Goal: Check status: Check status

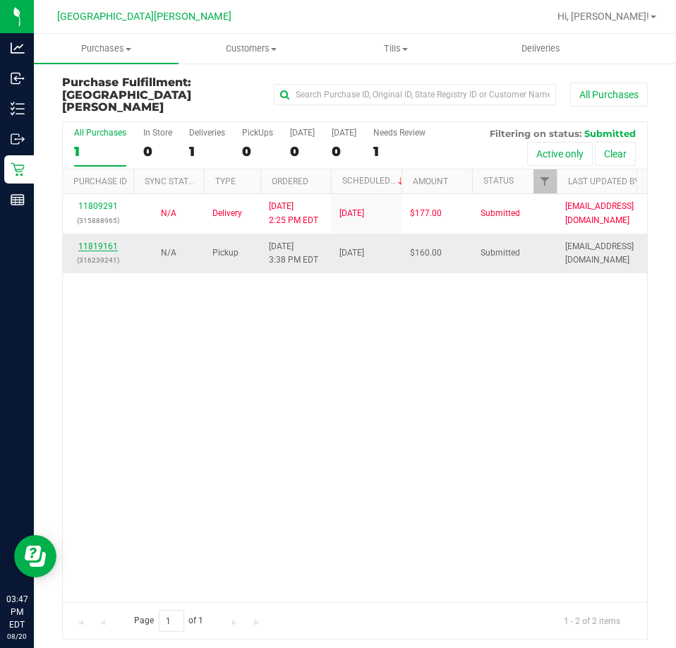
click at [104, 241] on link "11819161" at bounding box center [98, 246] width 40 height 10
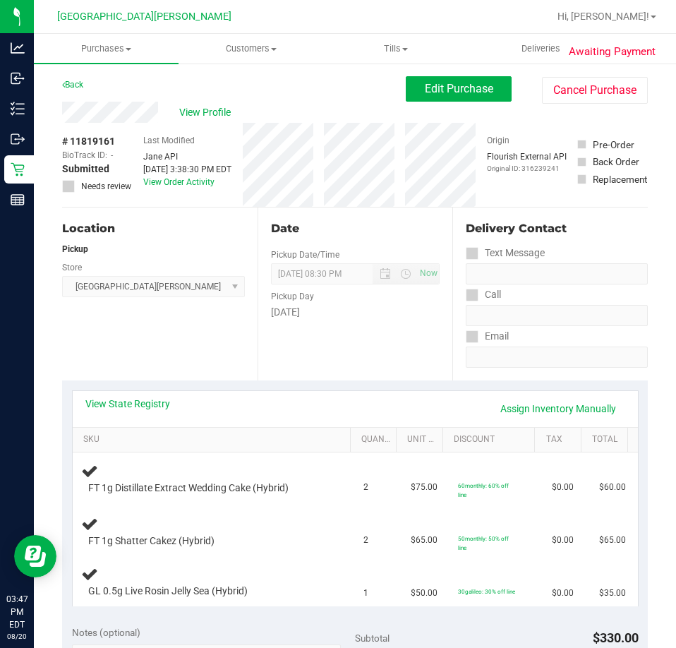
scroll to position [71, 0]
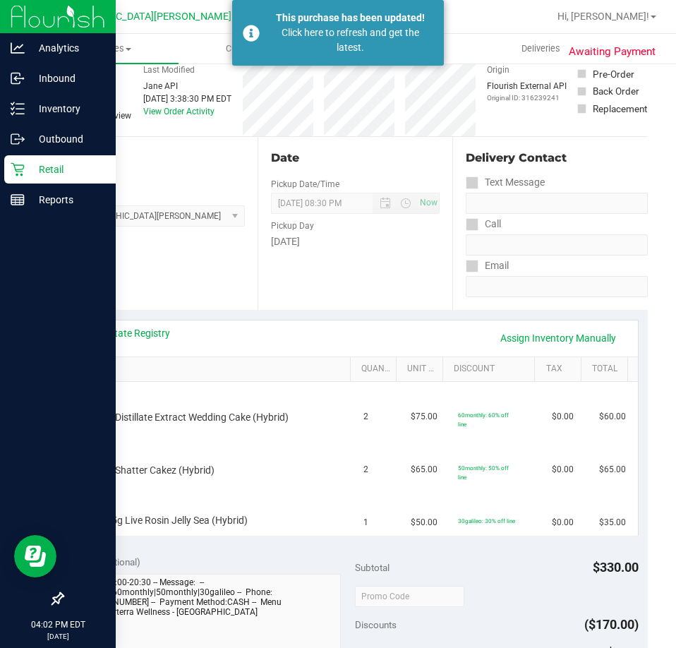
click at [17, 169] on icon at bounding box center [17, 169] width 13 height 13
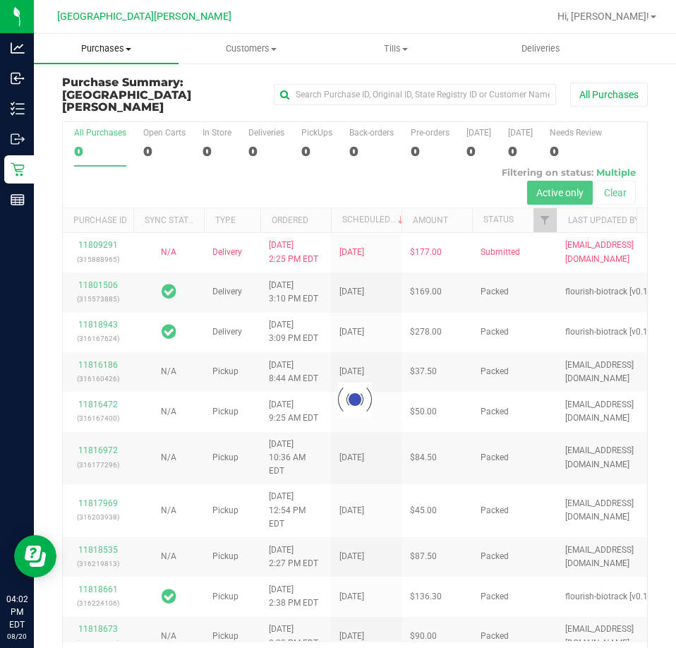
click at [107, 47] on span "Purchases" at bounding box center [106, 48] width 145 height 13
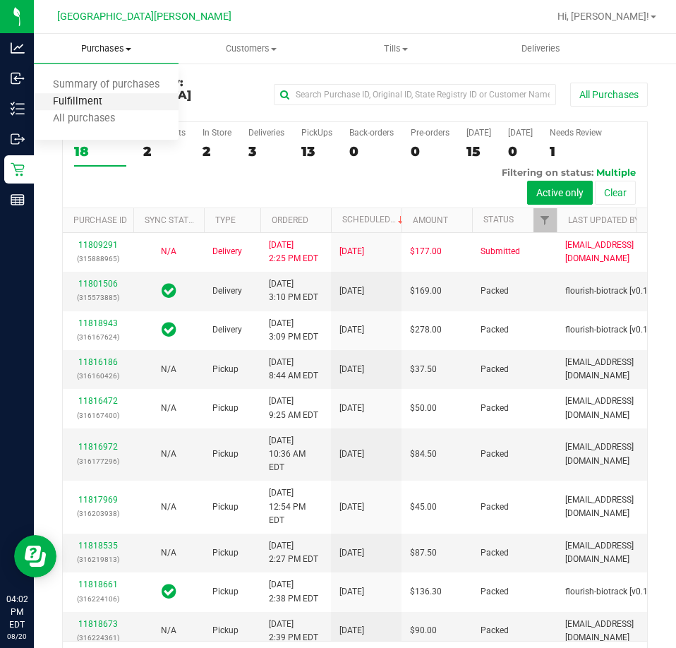
click at [87, 102] on span "Fulfillment" at bounding box center [78, 102] width 88 height 12
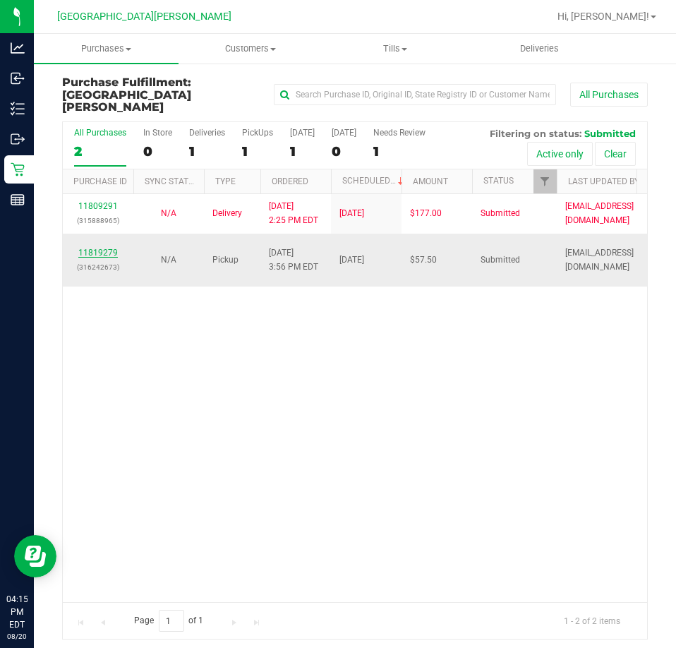
click at [97, 248] on link "11819279" at bounding box center [98, 253] width 40 height 10
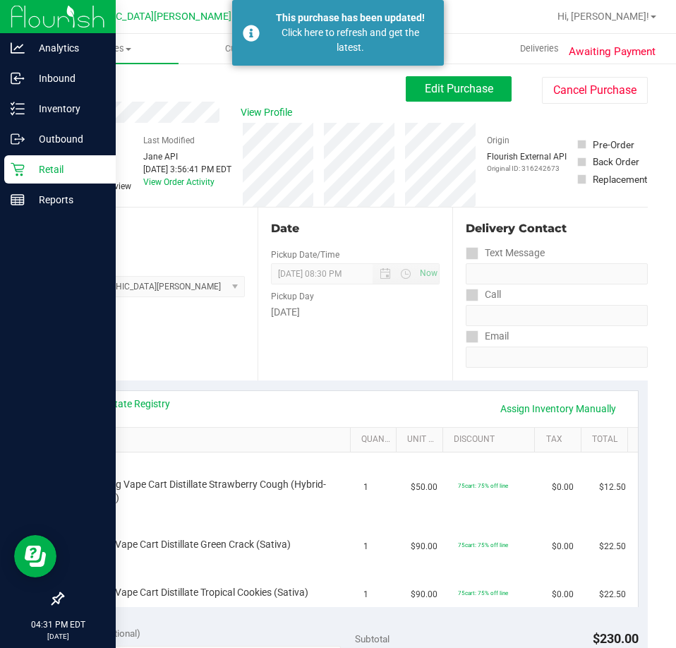
click at [19, 173] on icon at bounding box center [18, 169] width 14 height 14
